Goal: Task Accomplishment & Management: Manage account settings

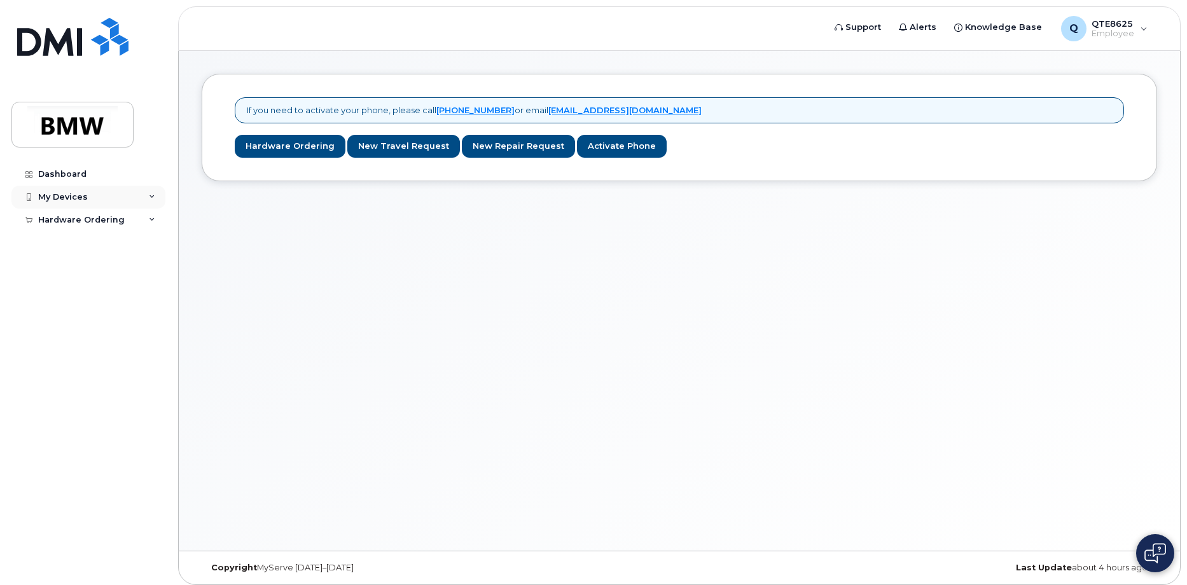
click at [114, 205] on div "My Devices" at bounding box center [88, 197] width 154 height 23
click at [106, 222] on link "Add Device" at bounding box center [100, 221] width 132 height 24
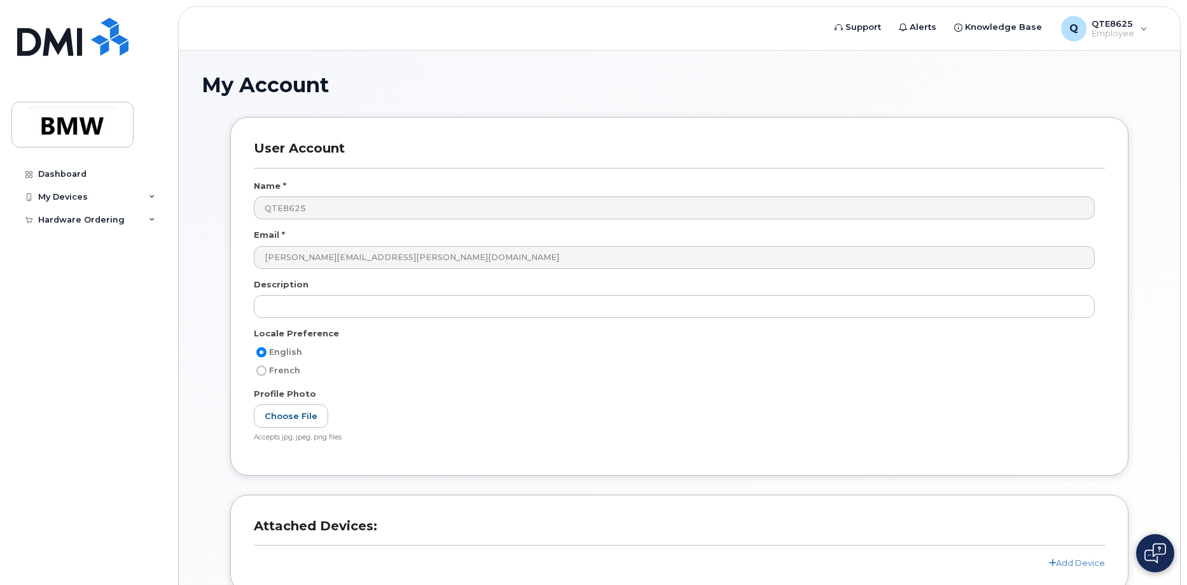
scroll to position [114, 0]
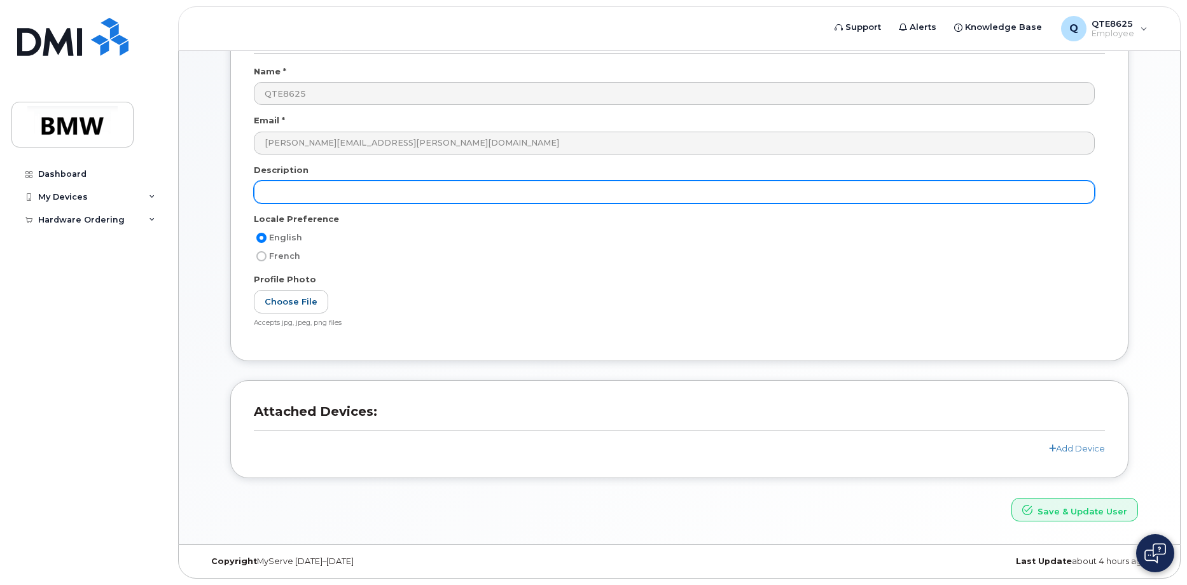
click at [280, 192] on input "text" at bounding box center [674, 192] width 841 height 23
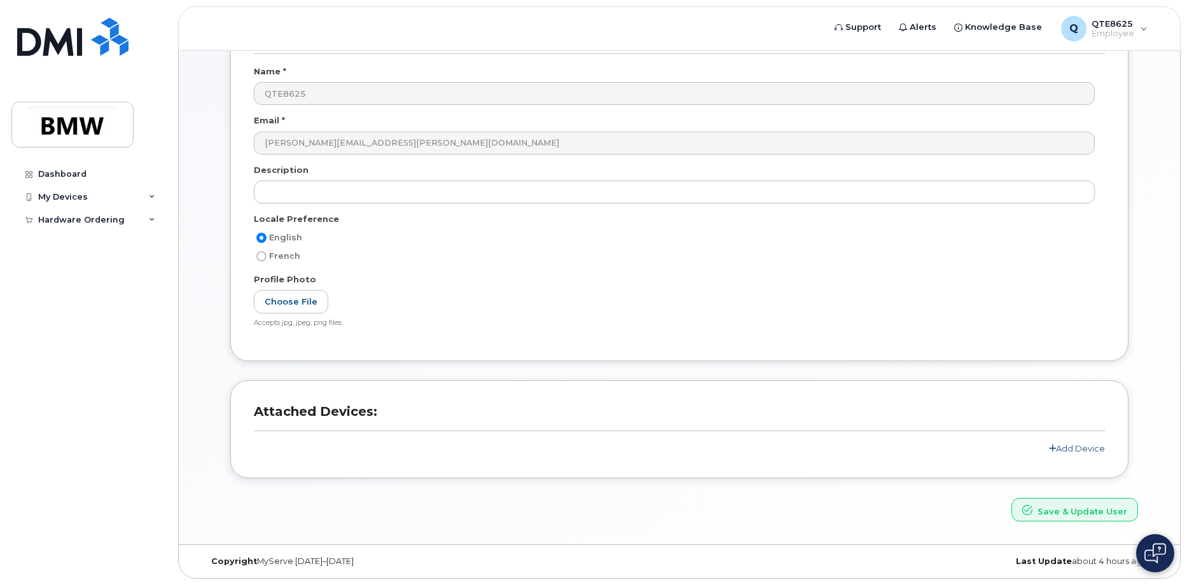
click at [1074, 446] on link "Add Device" at bounding box center [1077, 448] width 56 height 10
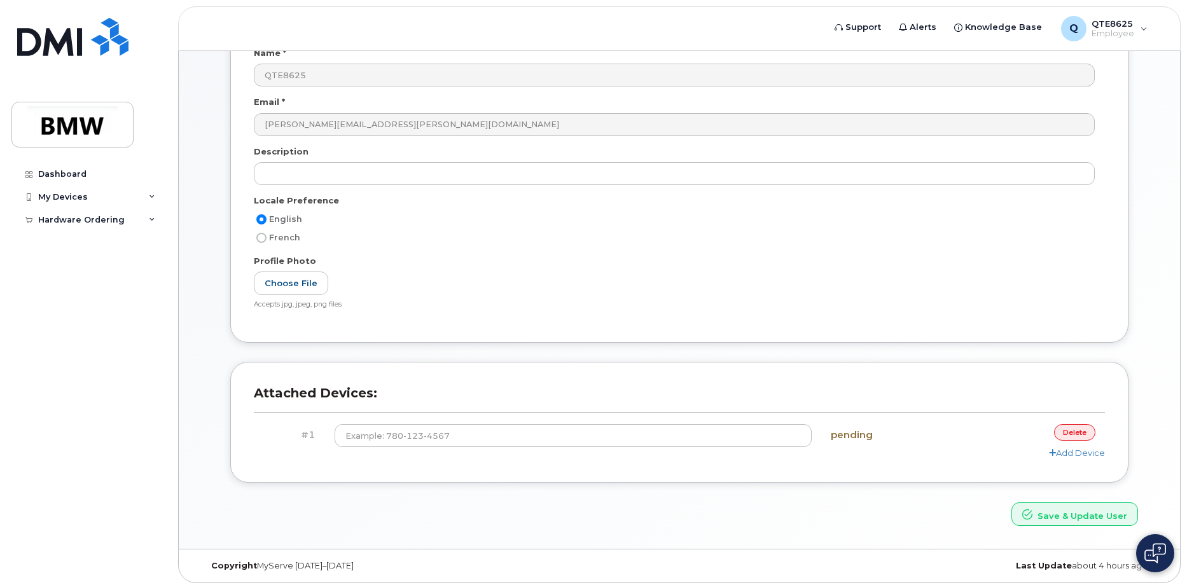
scroll to position [137, 0]
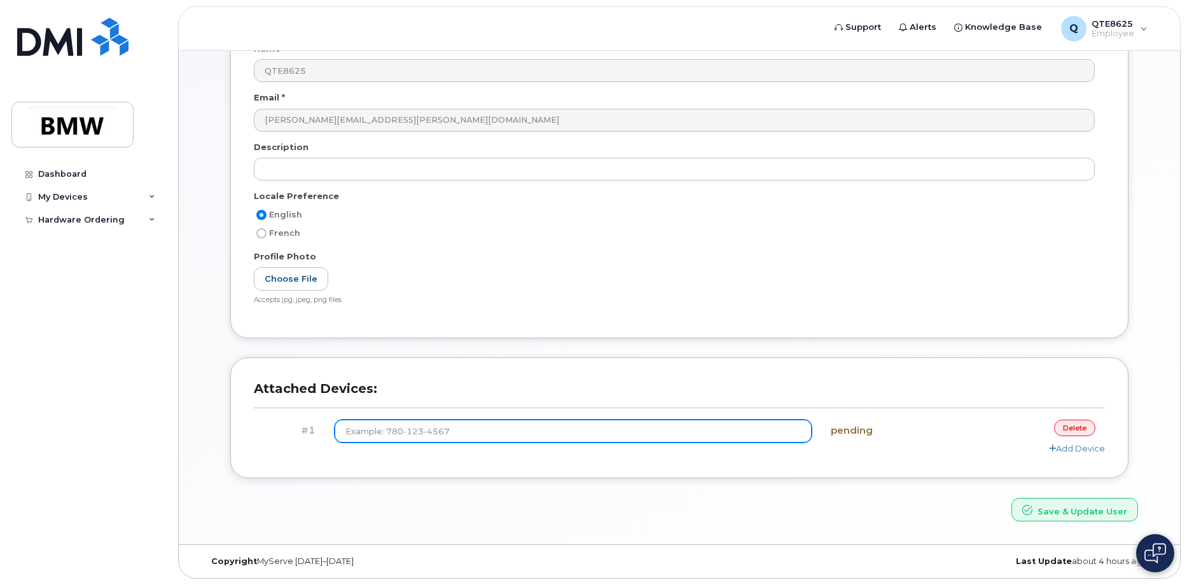
click at [537, 428] on input at bounding box center [574, 431] width 478 height 23
type input "(864) 748-5227"
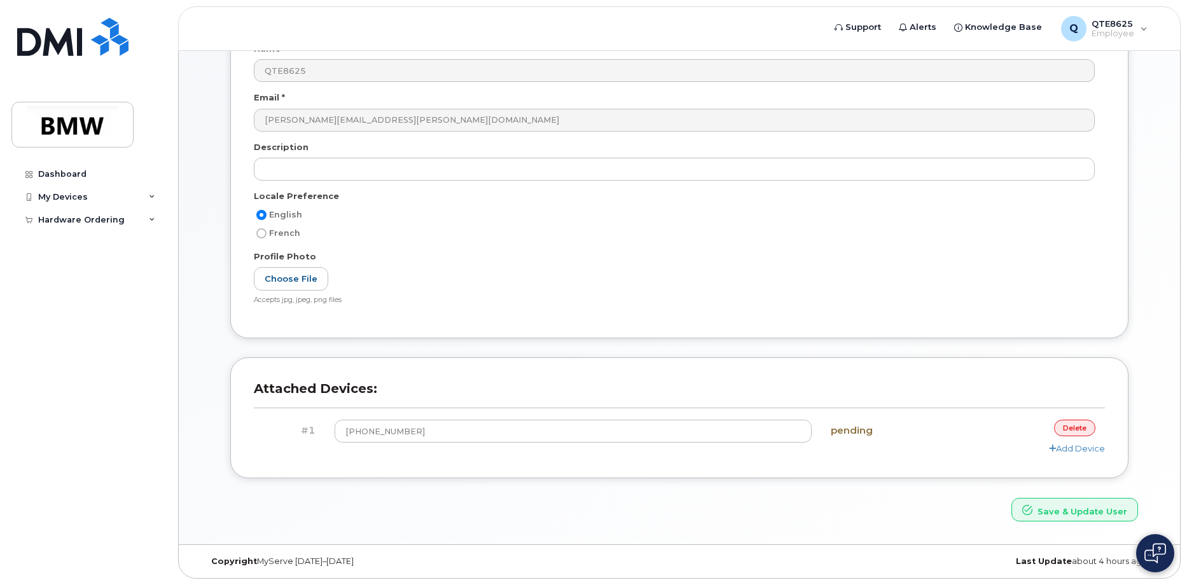
click at [932, 450] on div "Add Device" at bounding box center [679, 449] width 851 height 12
click at [845, 432] on h4 "pending" at bounding box center [892, 430] width 123 height 11
click at [925, 506] on div "Save & Update User" at bounding box center [679, 510] width 936 height 24
click at [1066, 513] on button "Save & Update User" at bounding box center [1074, 510] width 127 height 24
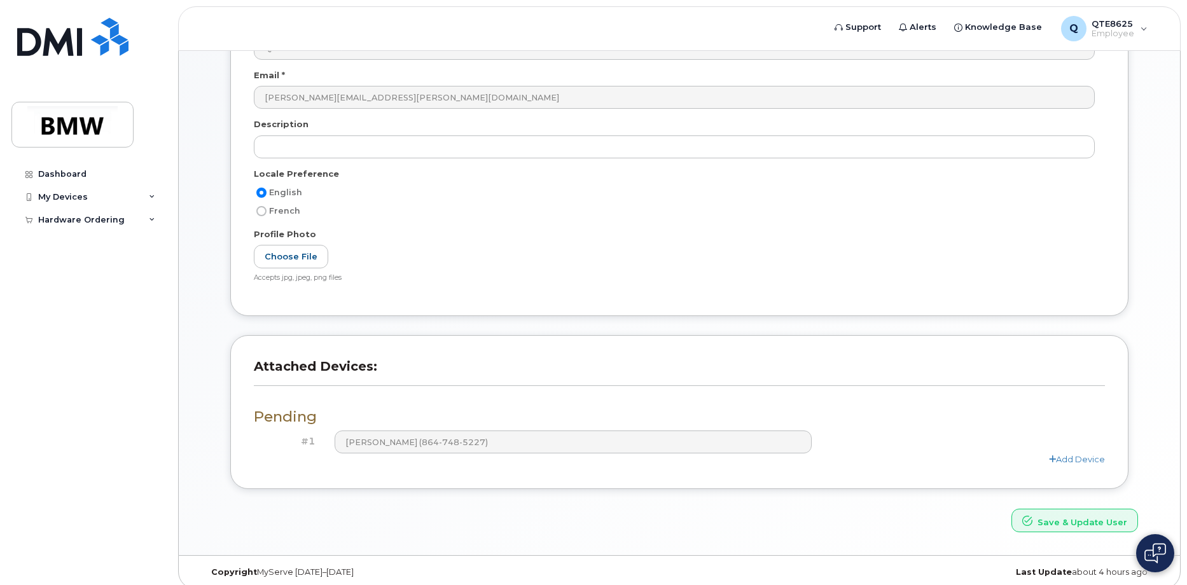
scroll to position [225, 0]
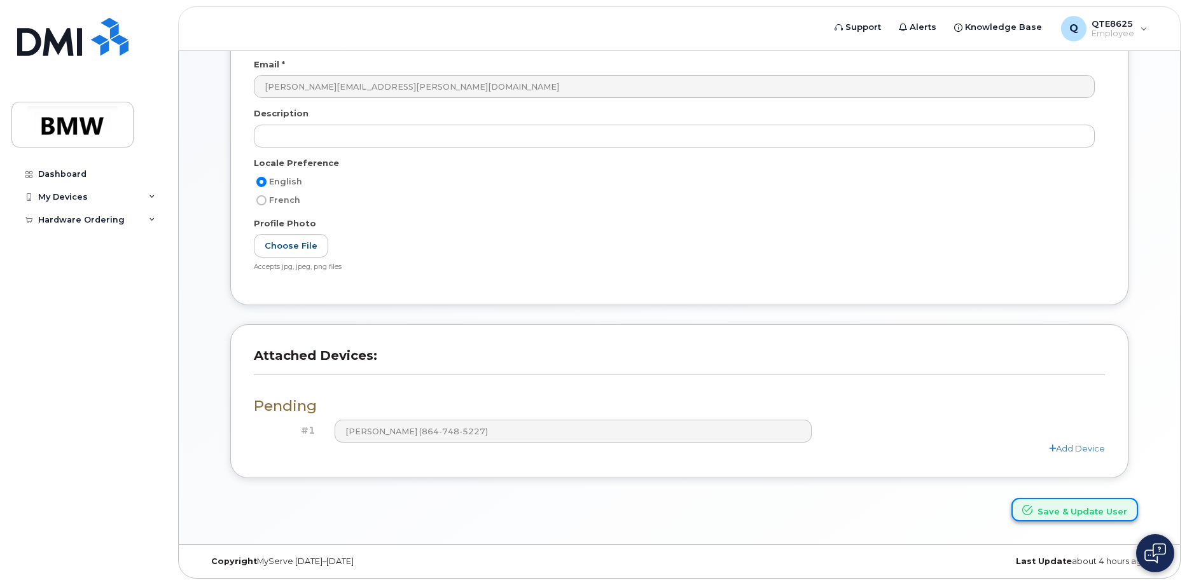
click at [1032, 505] on icon "submit" at bounding box center [1027, 510] width 10 height 10
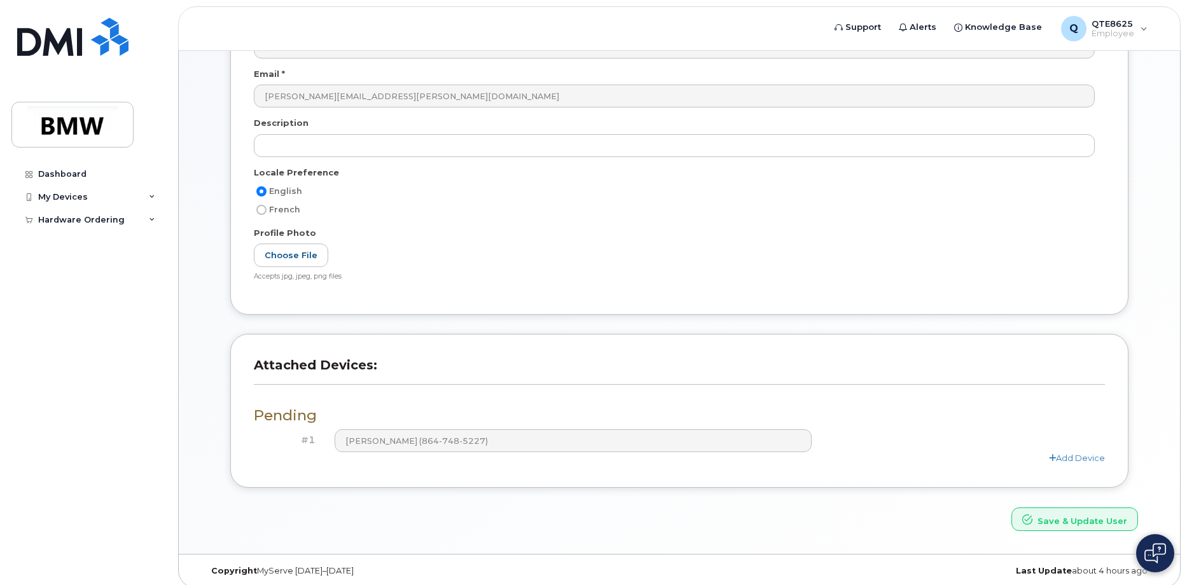
scroll to position [225, 0]
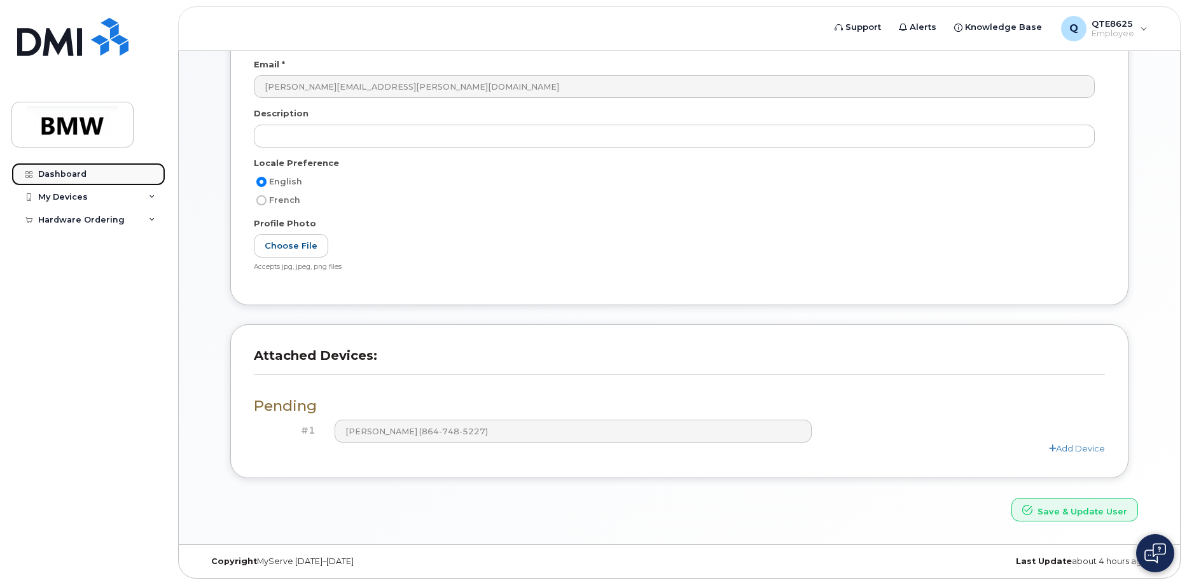
click at [74, 173] on div "Dashboard" at bounding box center [62, 174] width 48 height 10
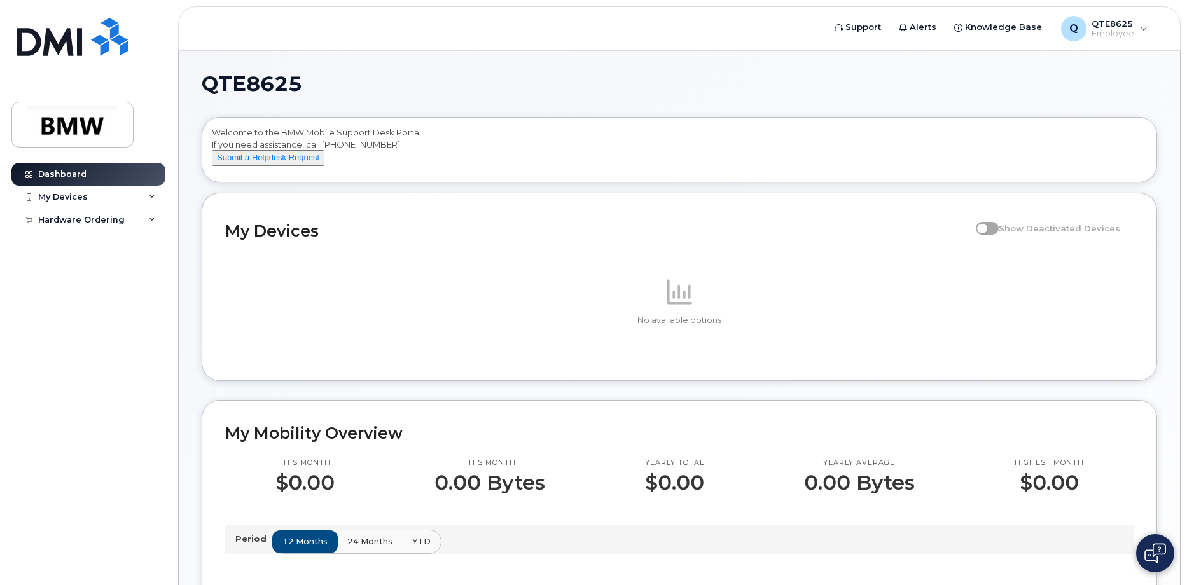
click at [996, 235] on span at bounding box center [987, 228] width 23 height 13
click at [1137, 28] on div "Q QTE8625 Employee" at bounding box center [1104, 28] width 104 height 25
drag, startPoint x: 907, startPoint y: 92, endPoint x: 668, endPoint y: 101, distance: 239.3
click at [896, 92] on h1 "QTE8625" at bounding box center [676, 84] width 949 height 20
click at [122, 218] on div "Hardware Ordering" at bounding box center [88, 220] width 154 height 23
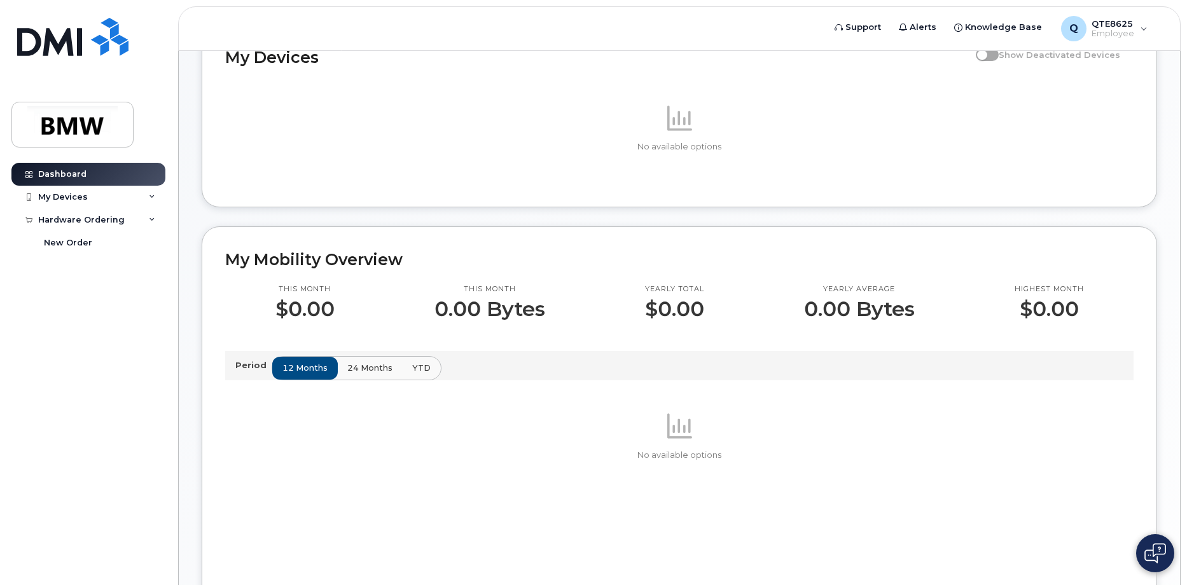
scroll to position [191, 0]
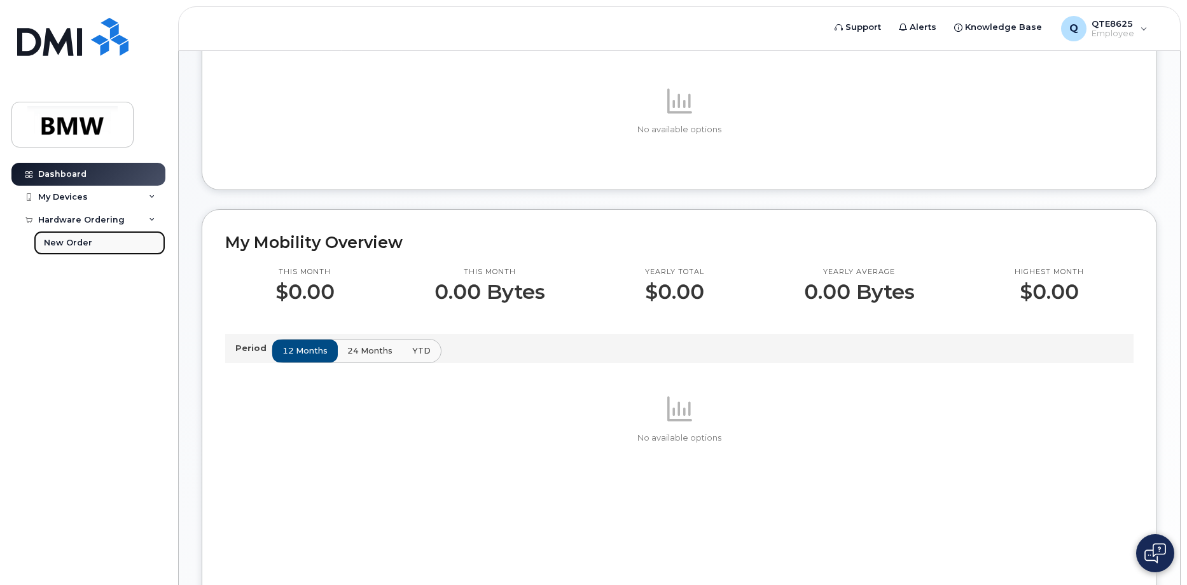
click at [93, 242] on link "New Order" at bounding box center [100, 243] width 132 height 24
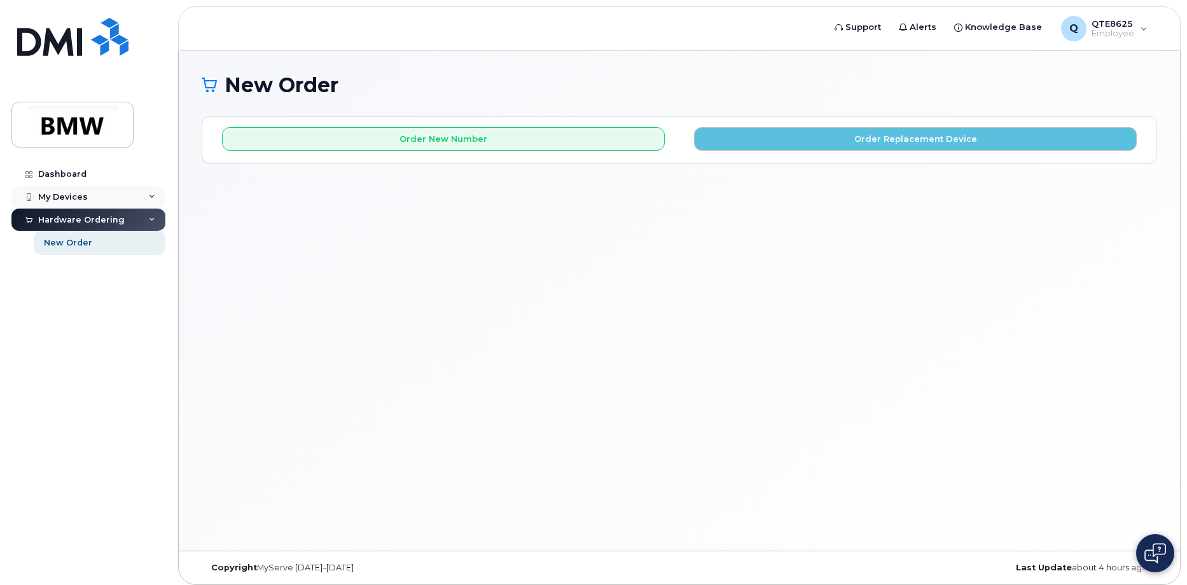
click at [102, 195] on div "My Devices" at bounding box center [88, 197] width 154 height 23
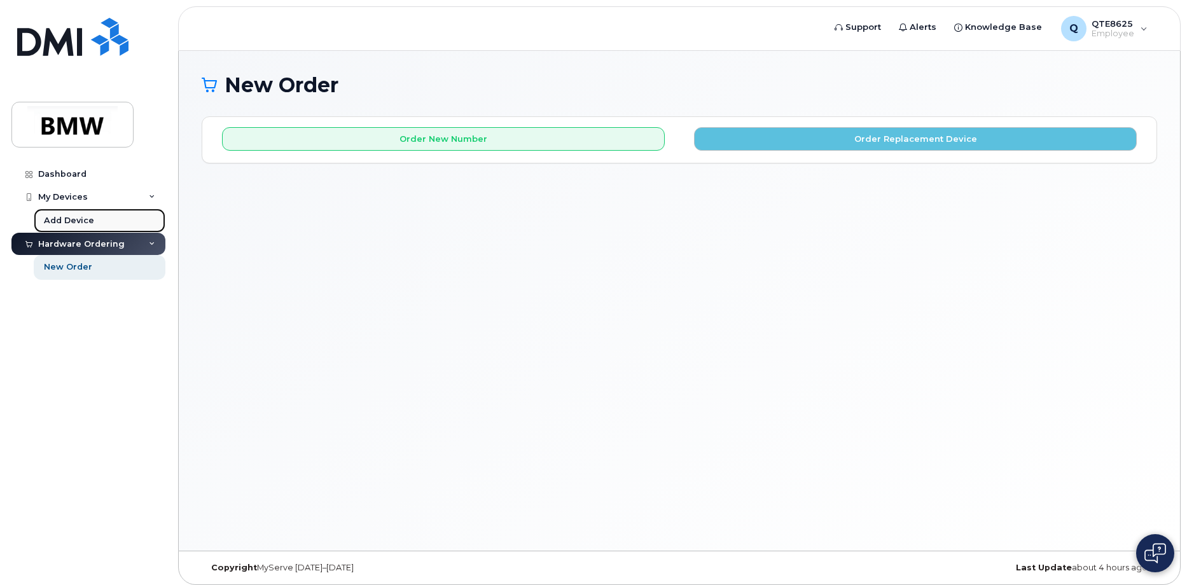
click at [94, 219] on link "Add Device" at bounding box center [100, 221] width 132 height 24
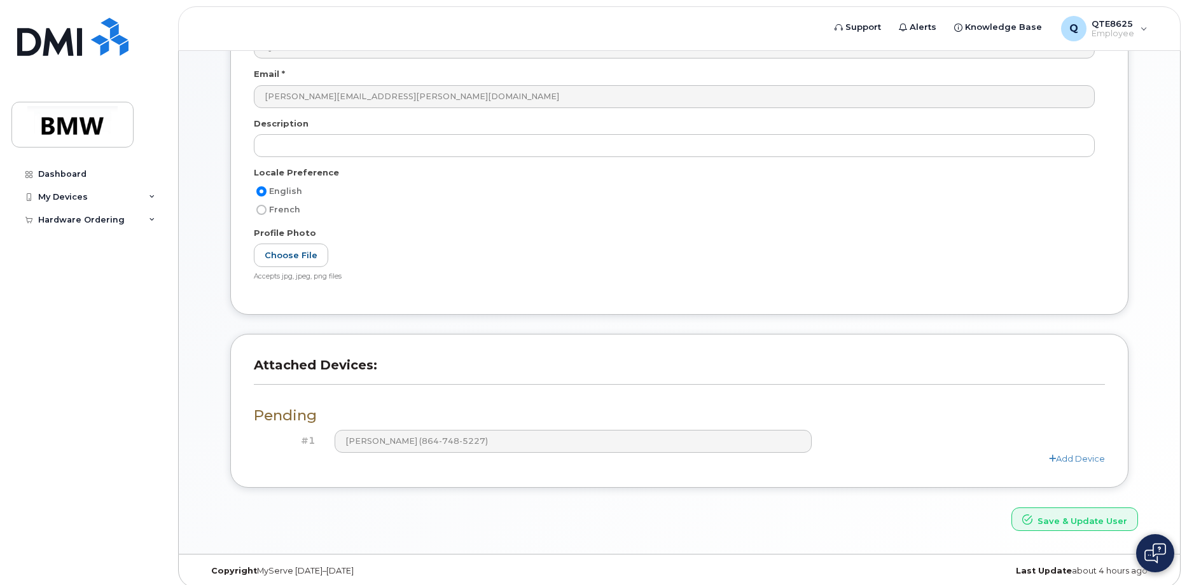
scroll to position [170, 0]
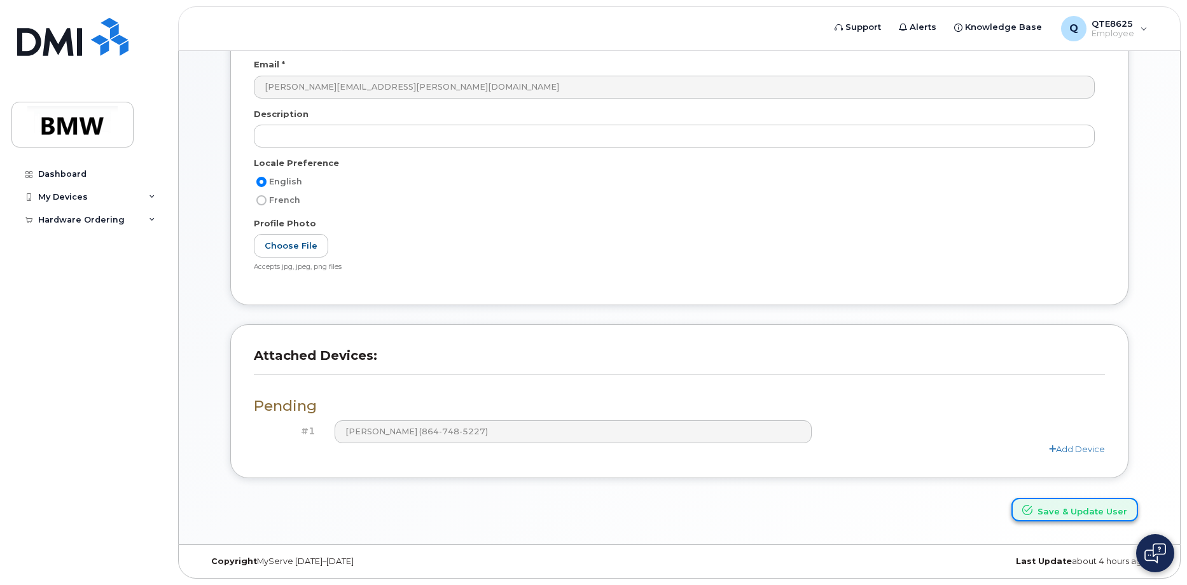
click at [1048, 514] on button "Save & Update User" at bounding box center [1074, 510] width 127 height 24
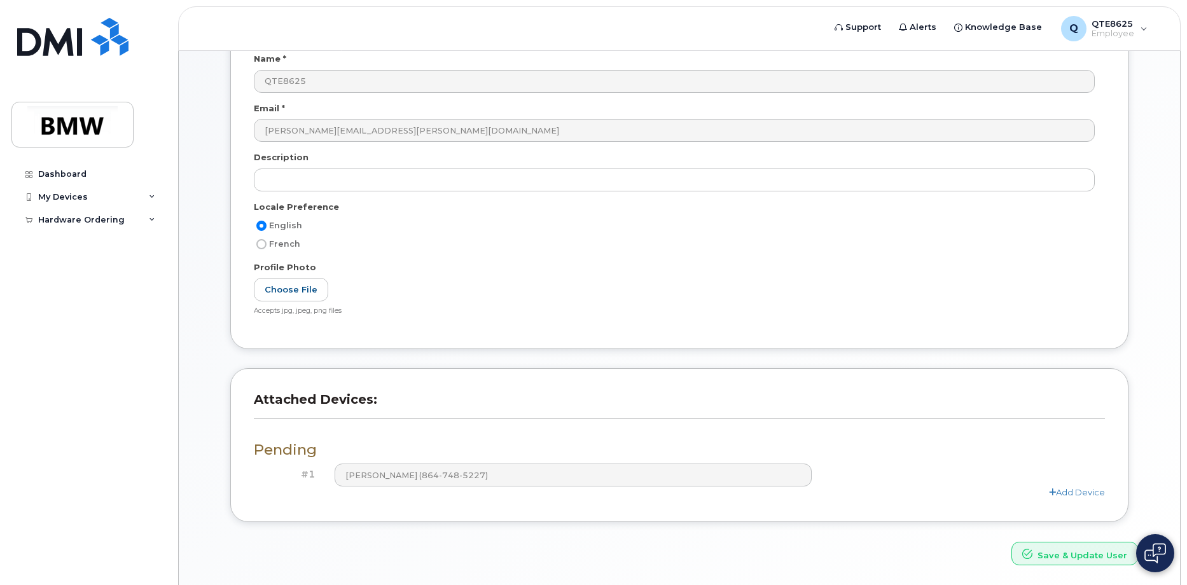
scroll to position [225, 0]
